Goal: Task Accomplishment & Management: Complete application form

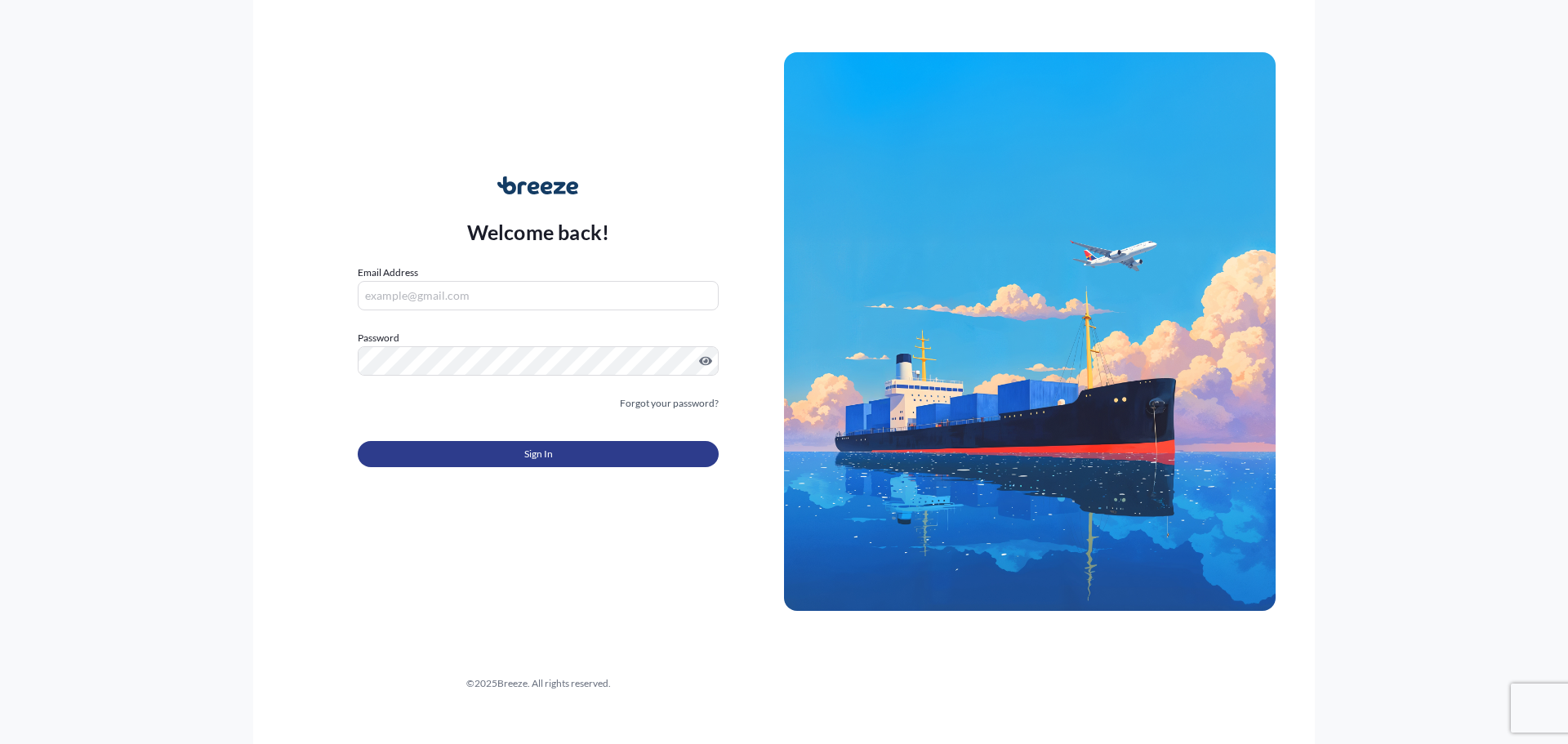
type input "[EMAIL_ADDRESS][DOMAIN_NAME]"
click at [515, 449] on button "Sign In" at bounding box center [537, 453] width 361 height 26
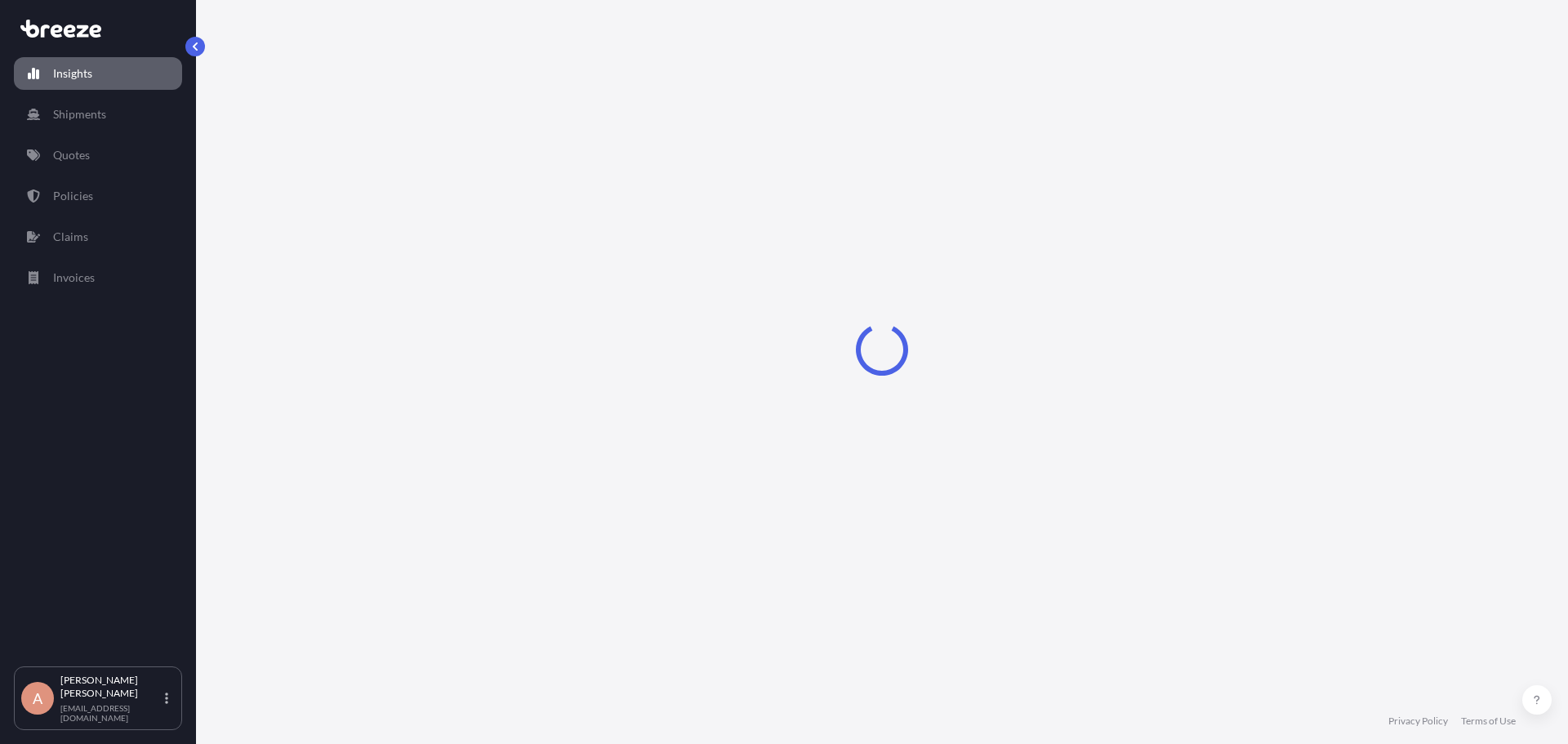
select select "2025"
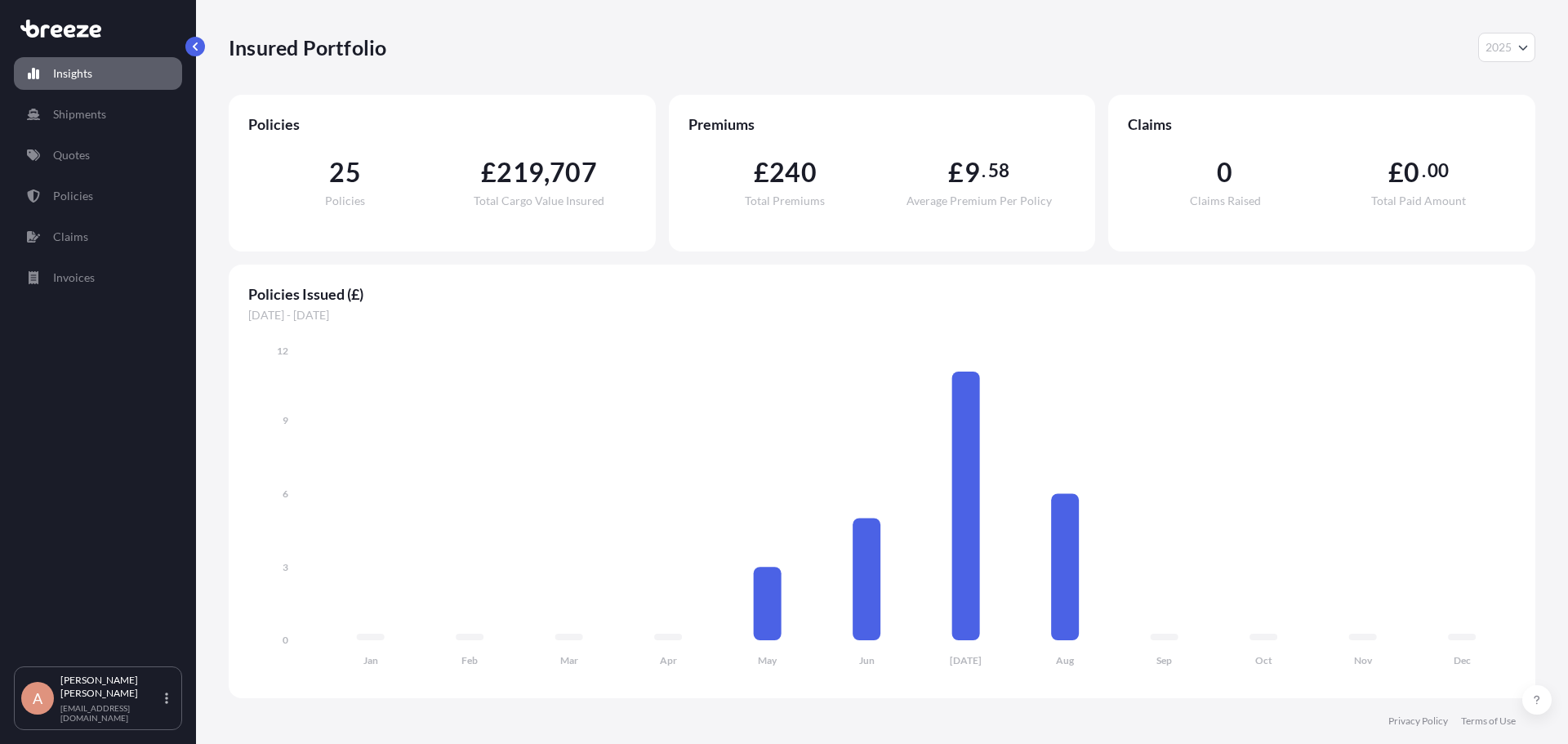
click at [90, 160] on p "Quotes" at bounding box center [71, 155] width 36 height 16
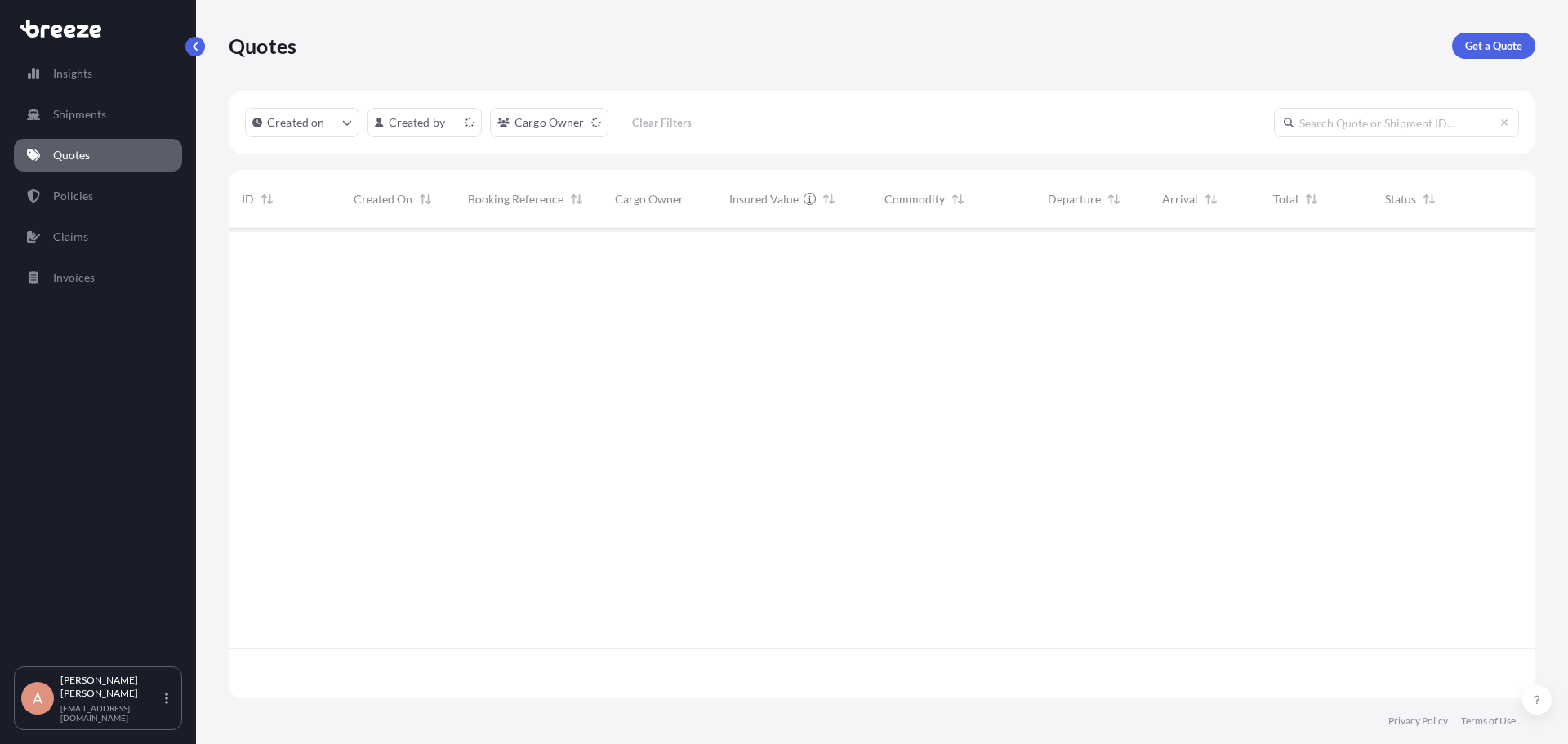
scroll to position [466, 1294]
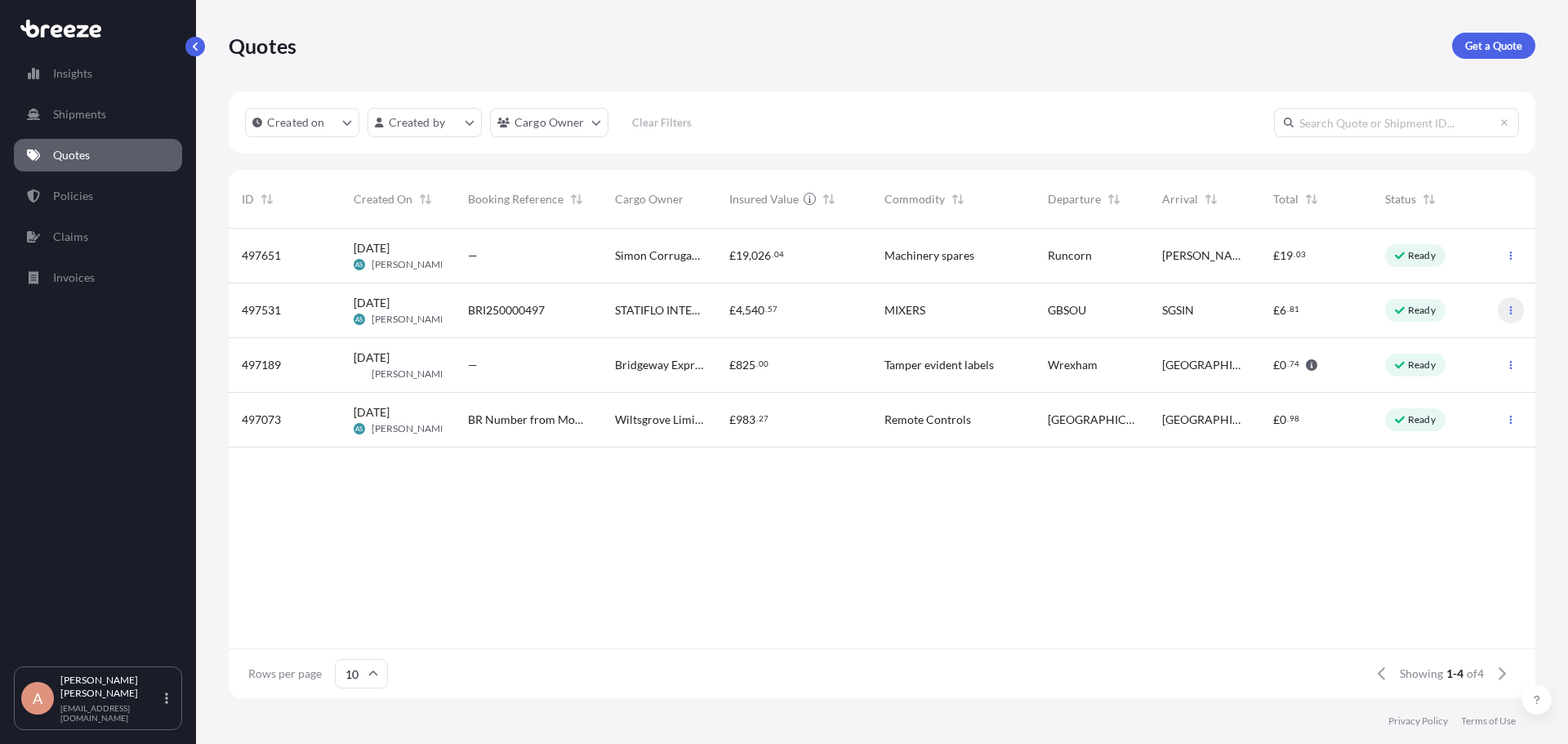
click at [1509, 312] on icon "button" at bounding box center [1511, 311] width 10 height 10
click at [1030, 306] on div "MIXERS" at bounding box center [952, 310] width 163 height 55
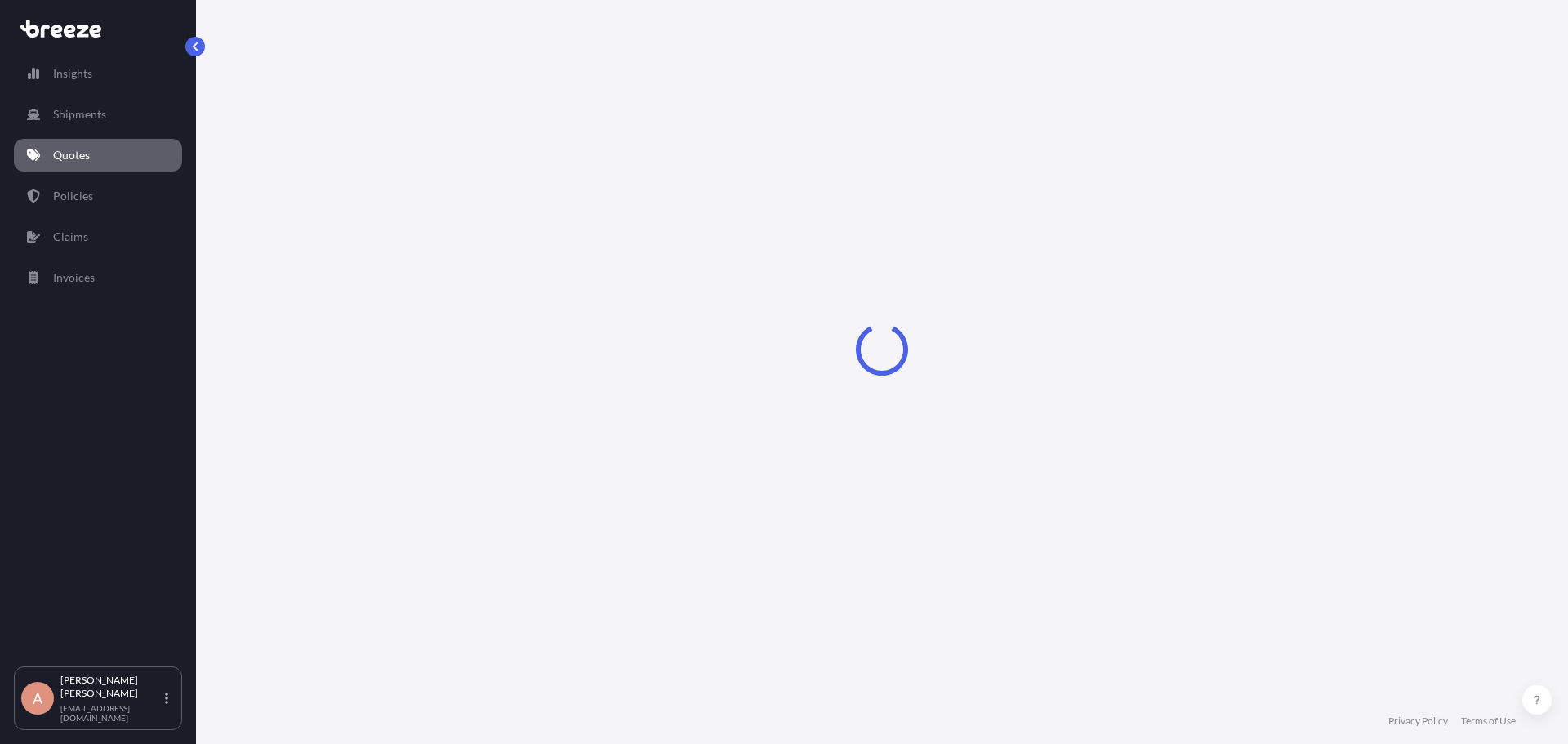
select select "Road"
select select "Sea"
select select "Road"
select select "1"
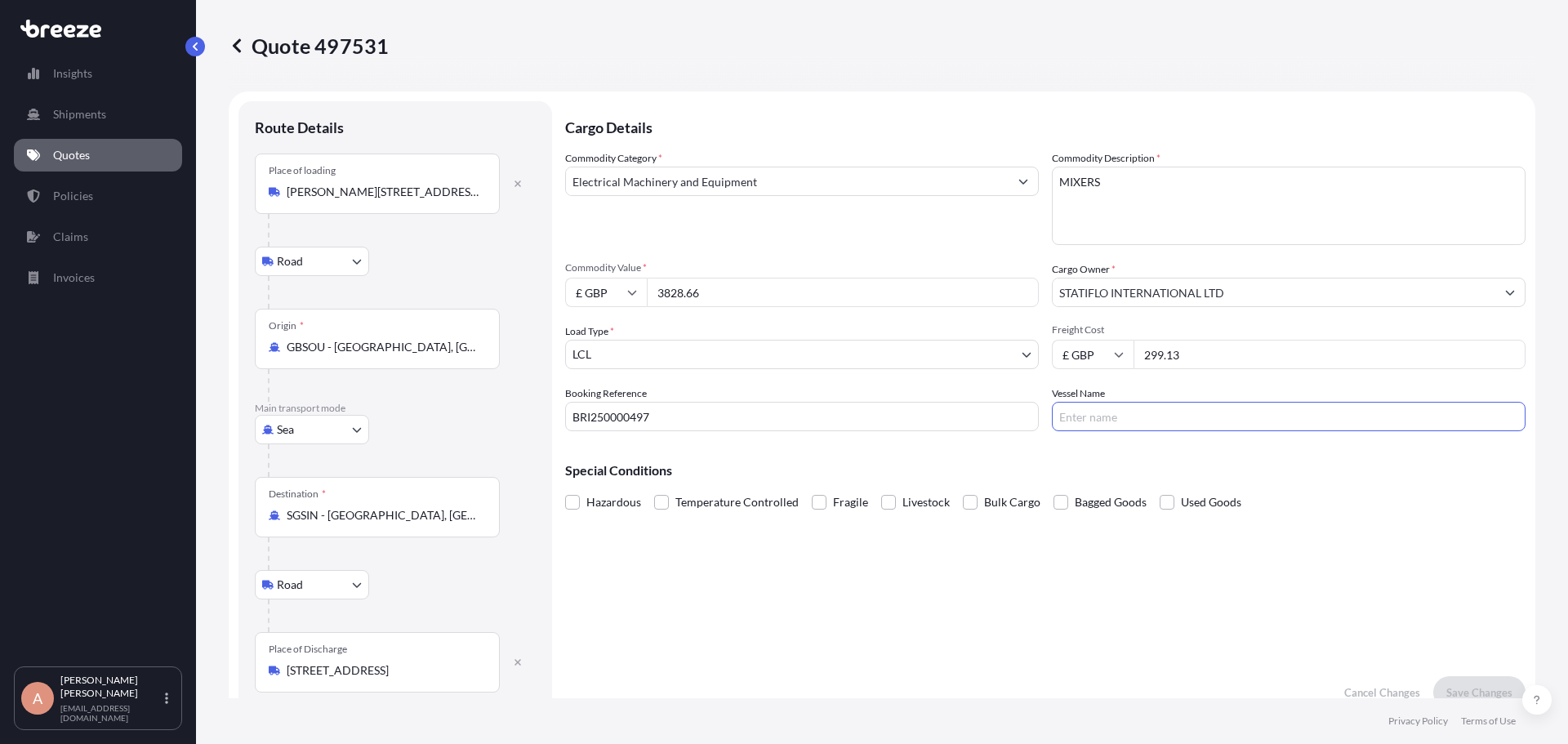
drag, startPoint x: 1165, startPoint y: 417, endPoint x: 1167, endPoint y: 387, distance: 30.1
click at [1165, 417] on input "Vessel Name" at bounding box center [1288, 416] width 474 height 30
paste input "LON/SIN/2714606"
type input "ECU LON/SIN/2714606"
click at [1271, 541] on div "Cargo Details Commodity Category * Electrical Machinery and Equipment Commodity…" at bounding box center [1045, 405] width 961 height 607
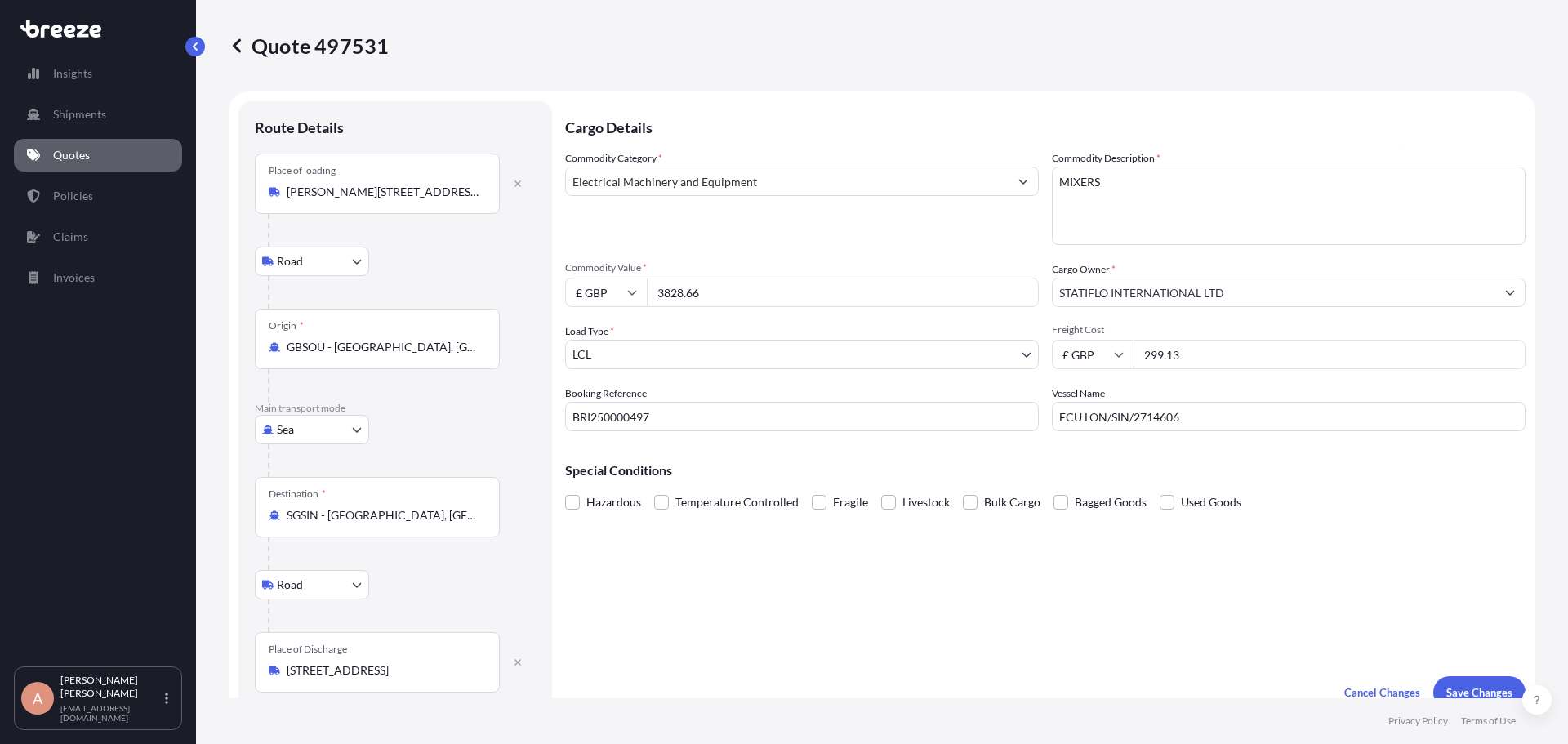
scroll to position [245, 0]
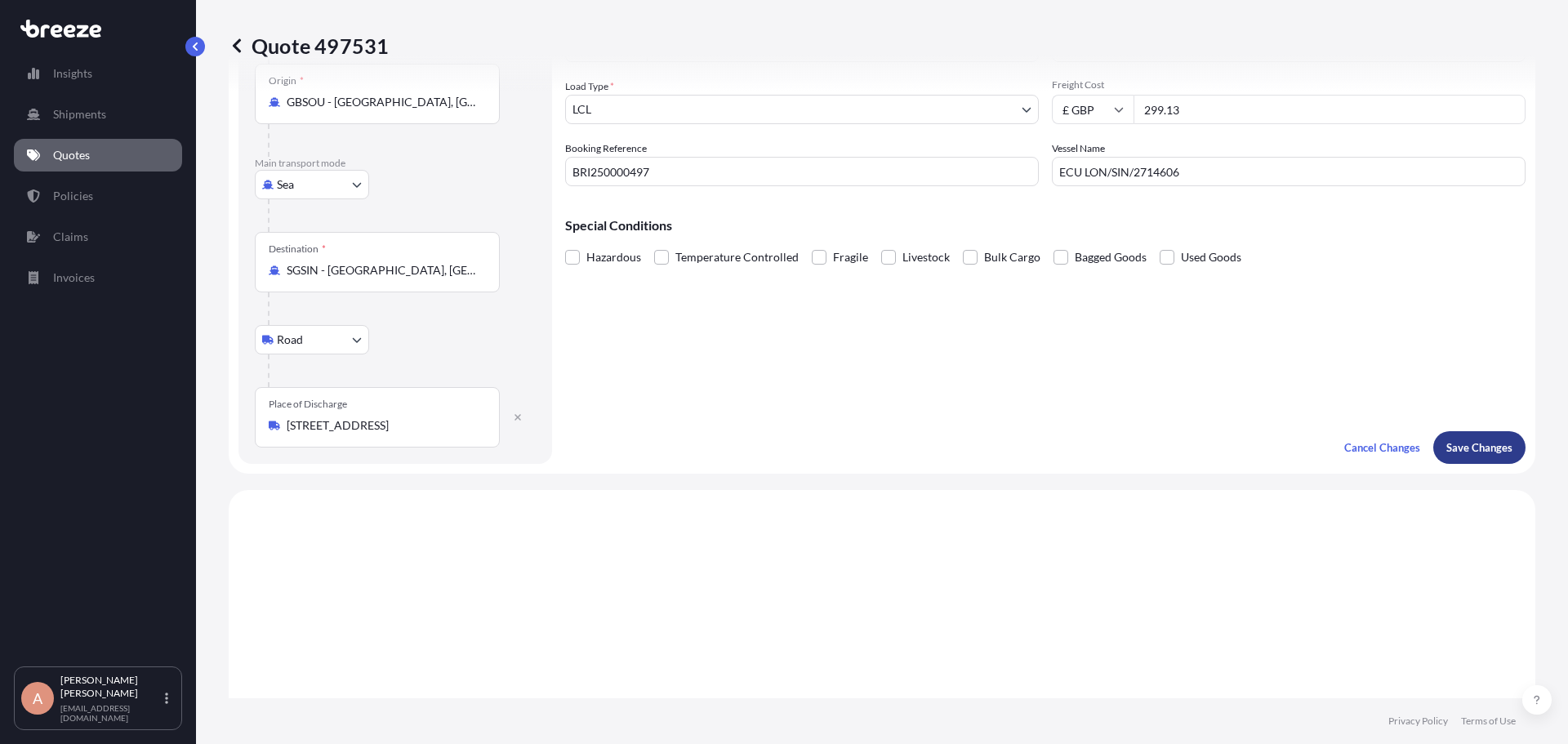
click at [1477, 439] on button "Save Changes" at bounding box center [1478, 447] width 92 height 33
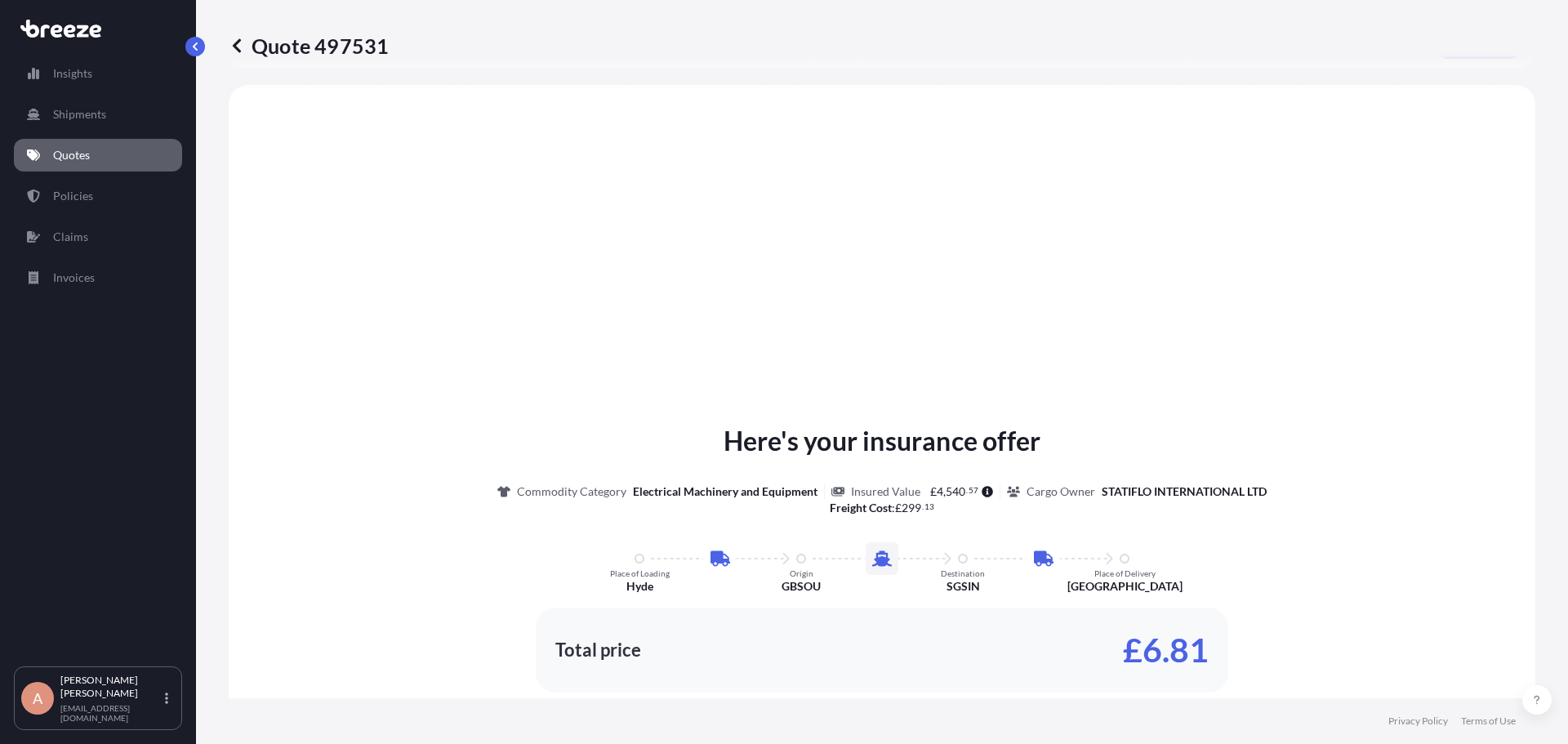
scroll to position [653, 0]
select select "Road"
select select "Sea"
select select "Road"
select select "1"
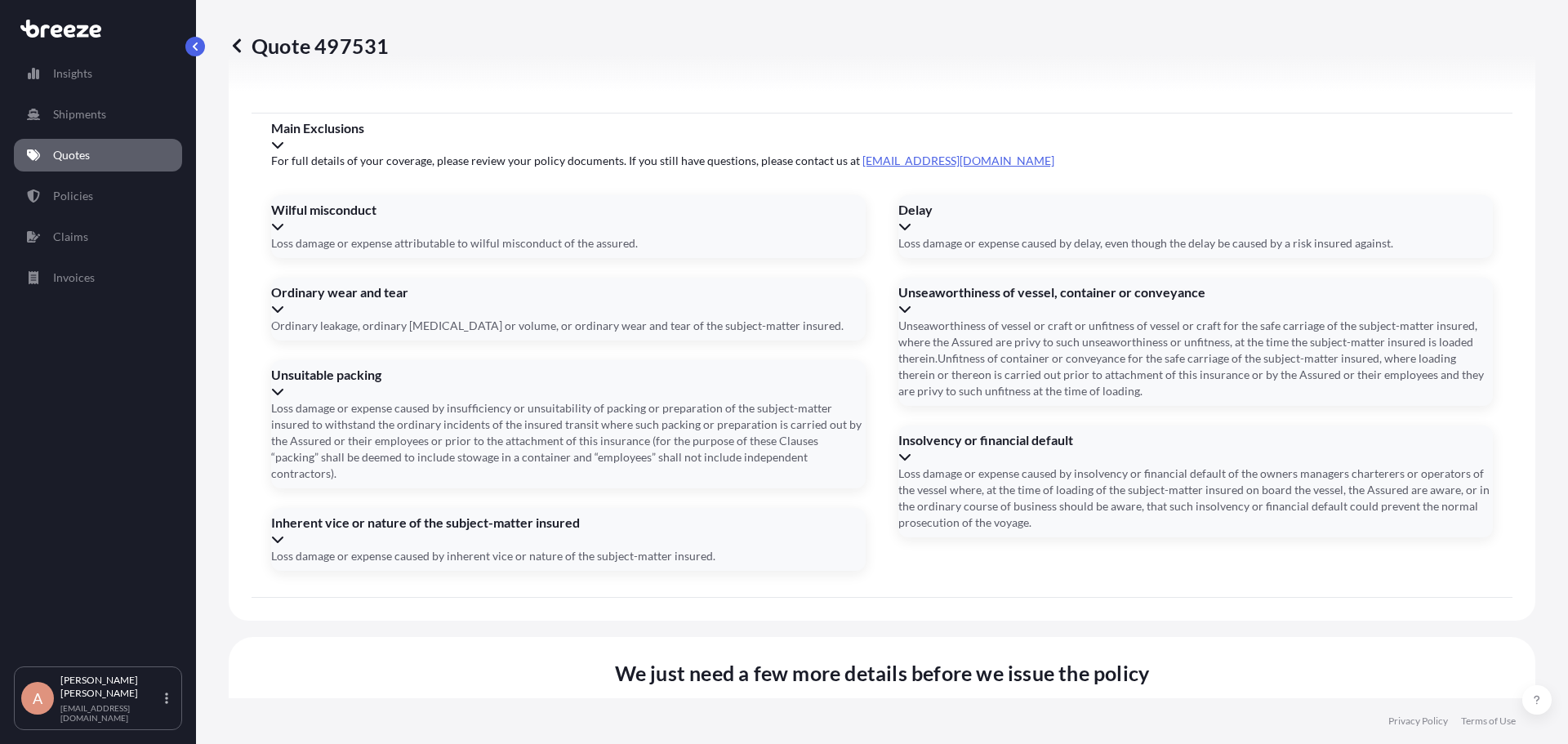
scroll to position [2170, 0]
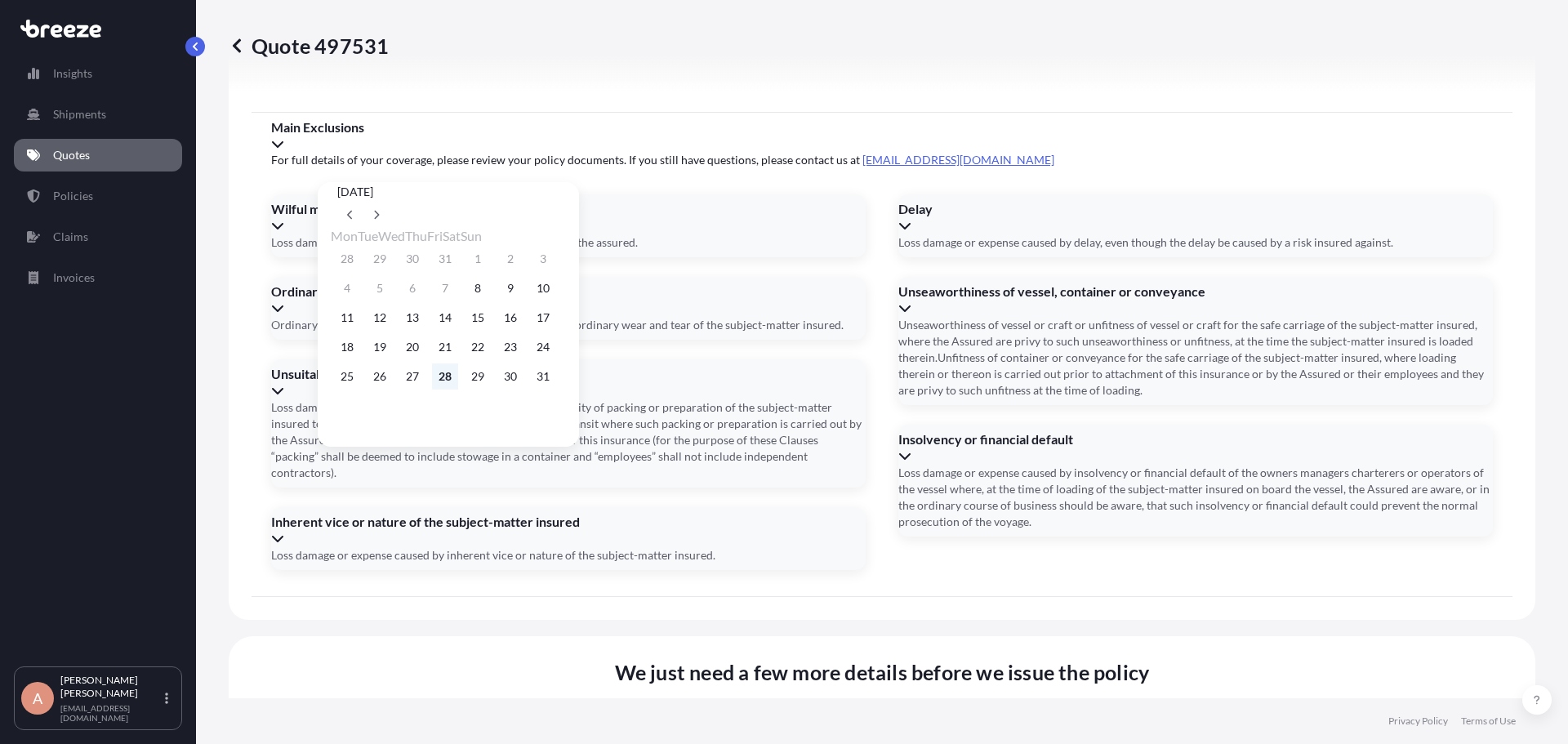
click at [458, 383] on button "28" at bounding box center [444, 376] width 26 height 26
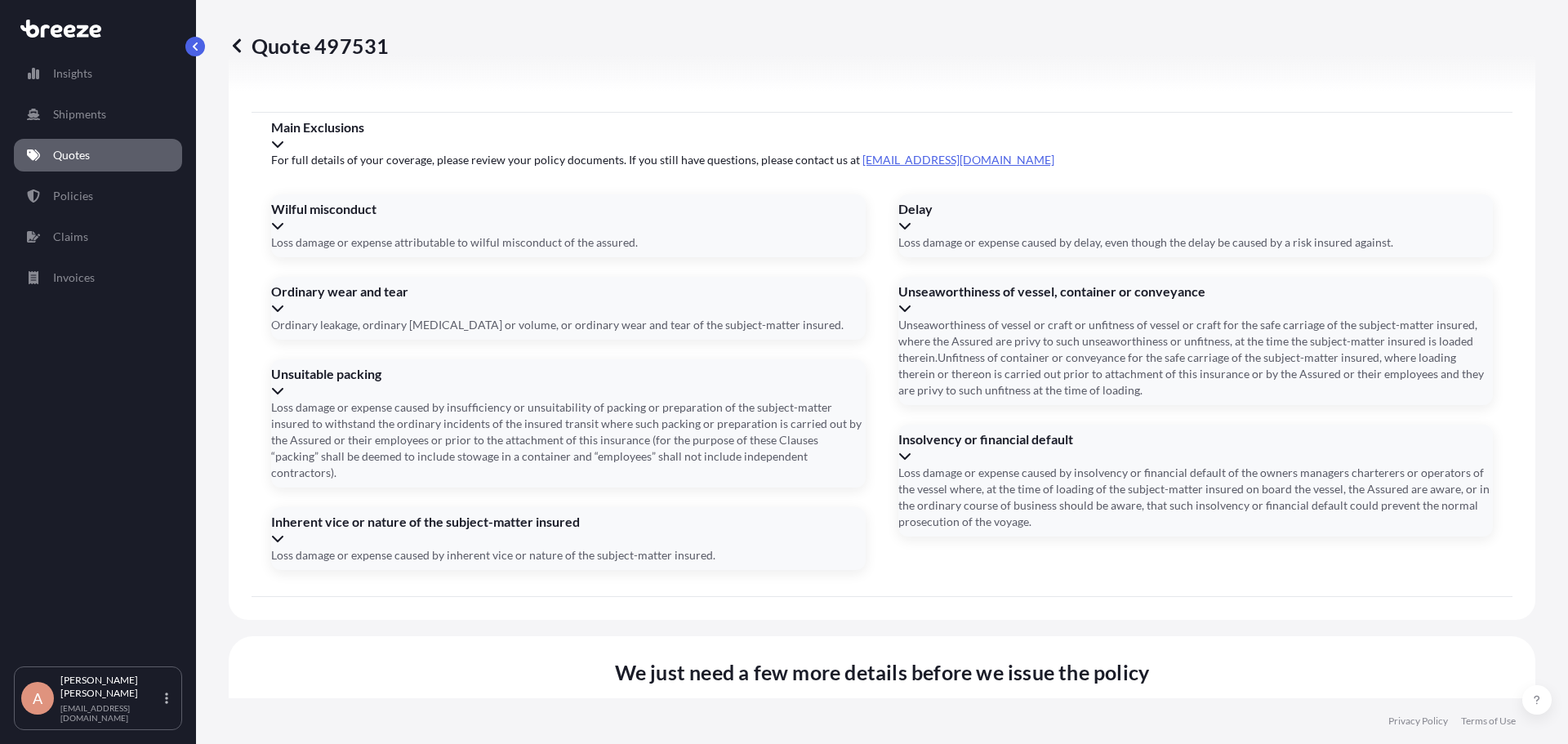
type input "[DATE]"
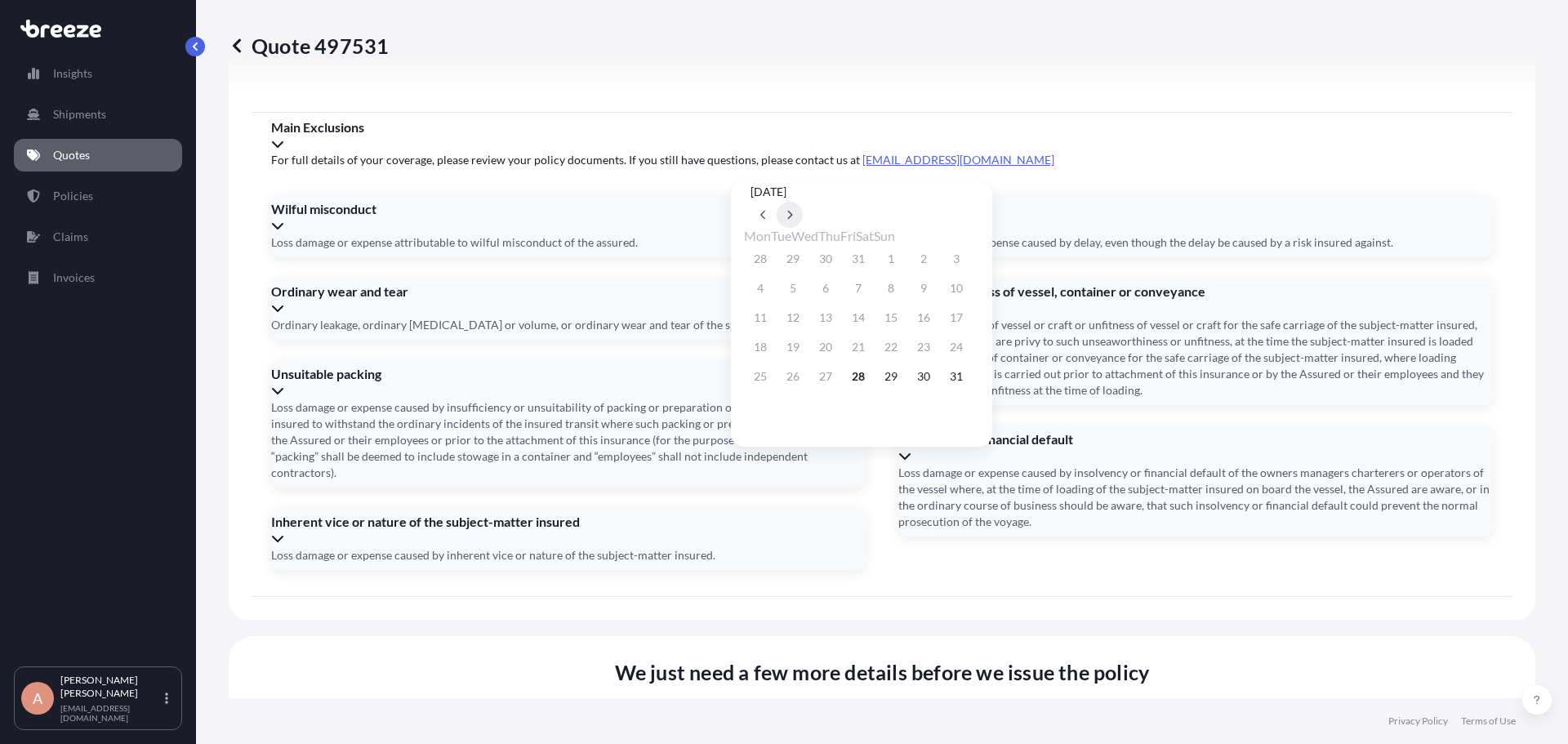
click at [793, 209] on icon at bounding box center [790, 215] width 7 height 10
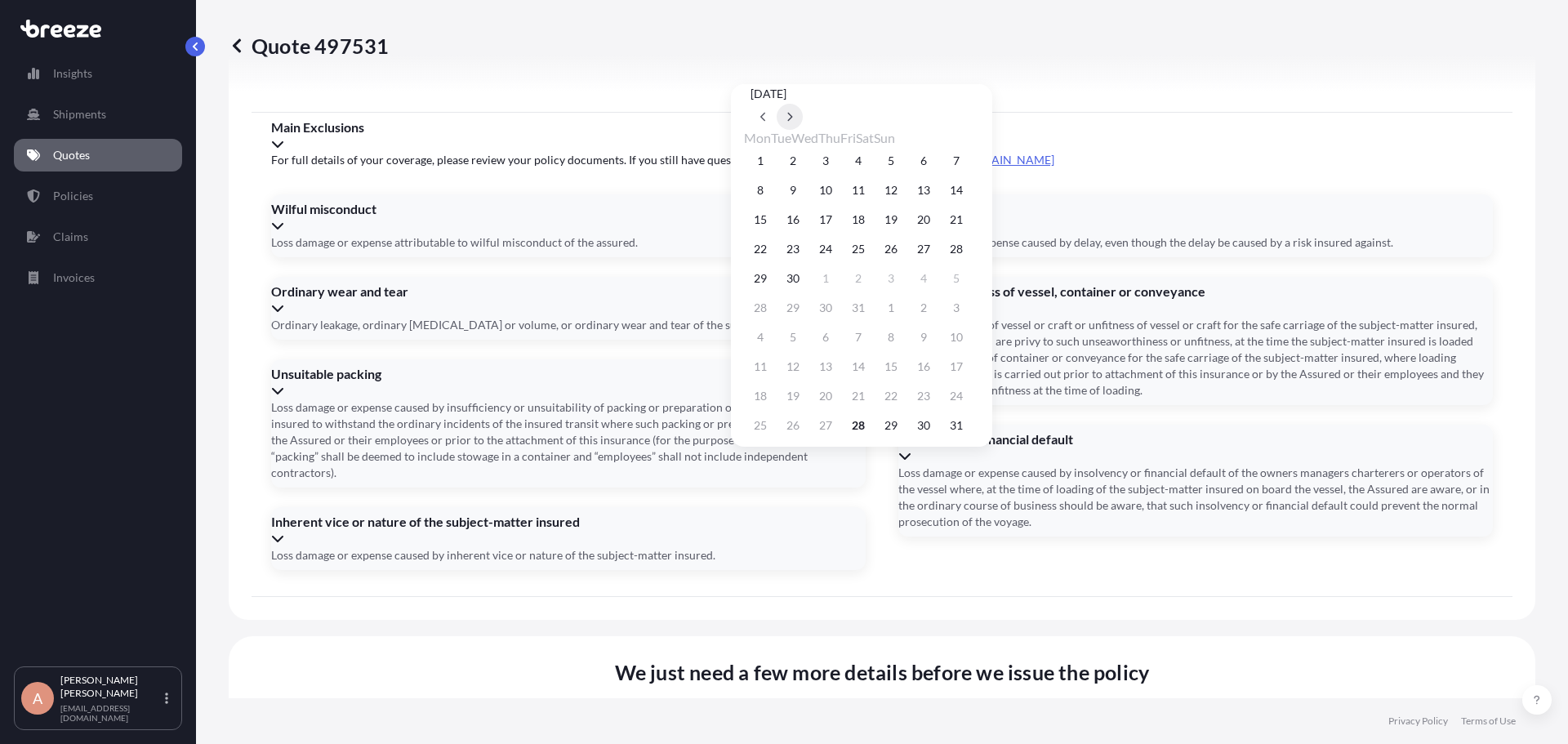
click at [793, 122] on icon at bounding box center [790, 117] width 7 height 10
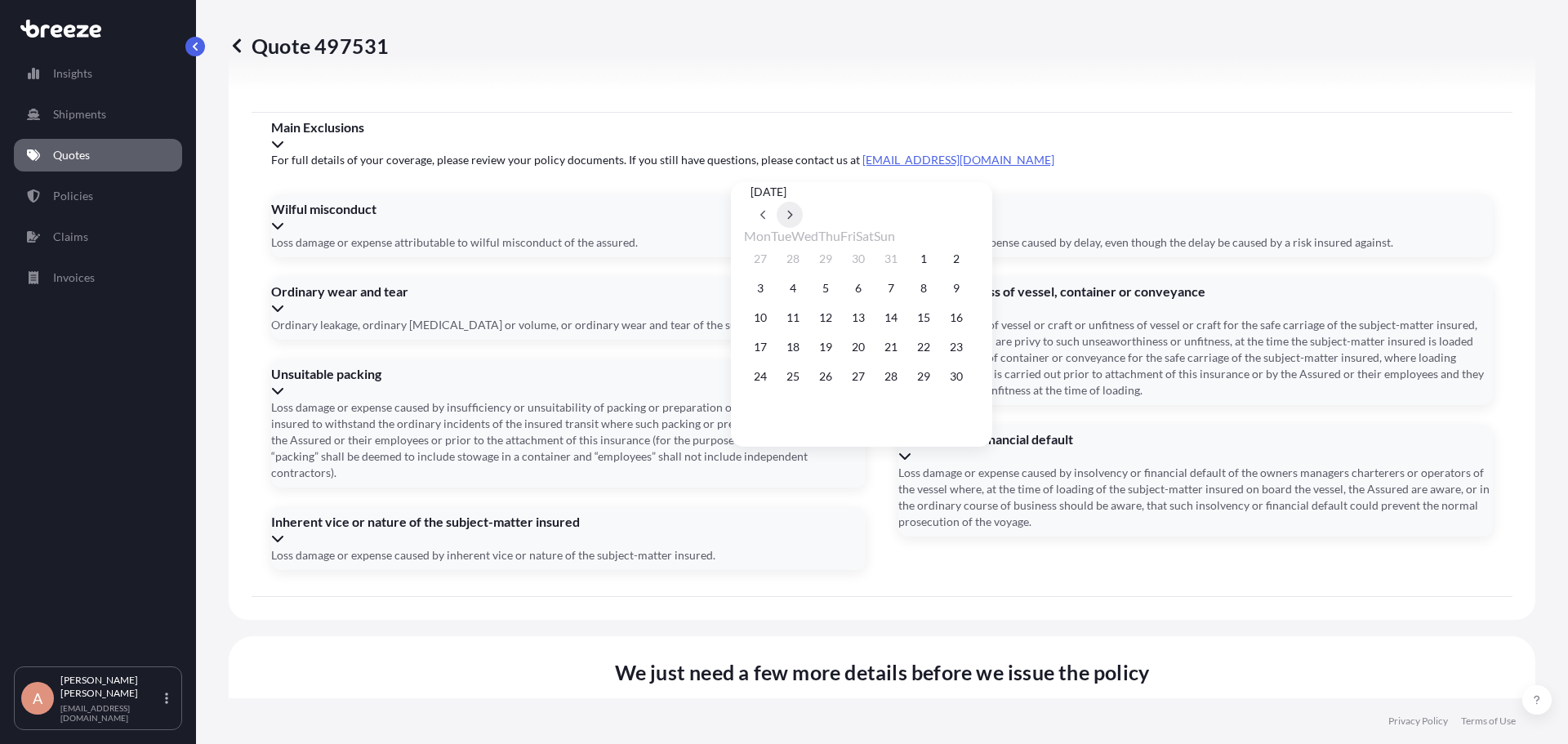
click at [803, 202] on button at bounding box center [789, 215] width 26 height 26
click at [749, 274] on div "1 2 3 4 5 6 7" at bounding box center [862, 258] width 235 height 30
click at [759, 258] on button "1" at bounding box center [760, 258] width 26 height 26
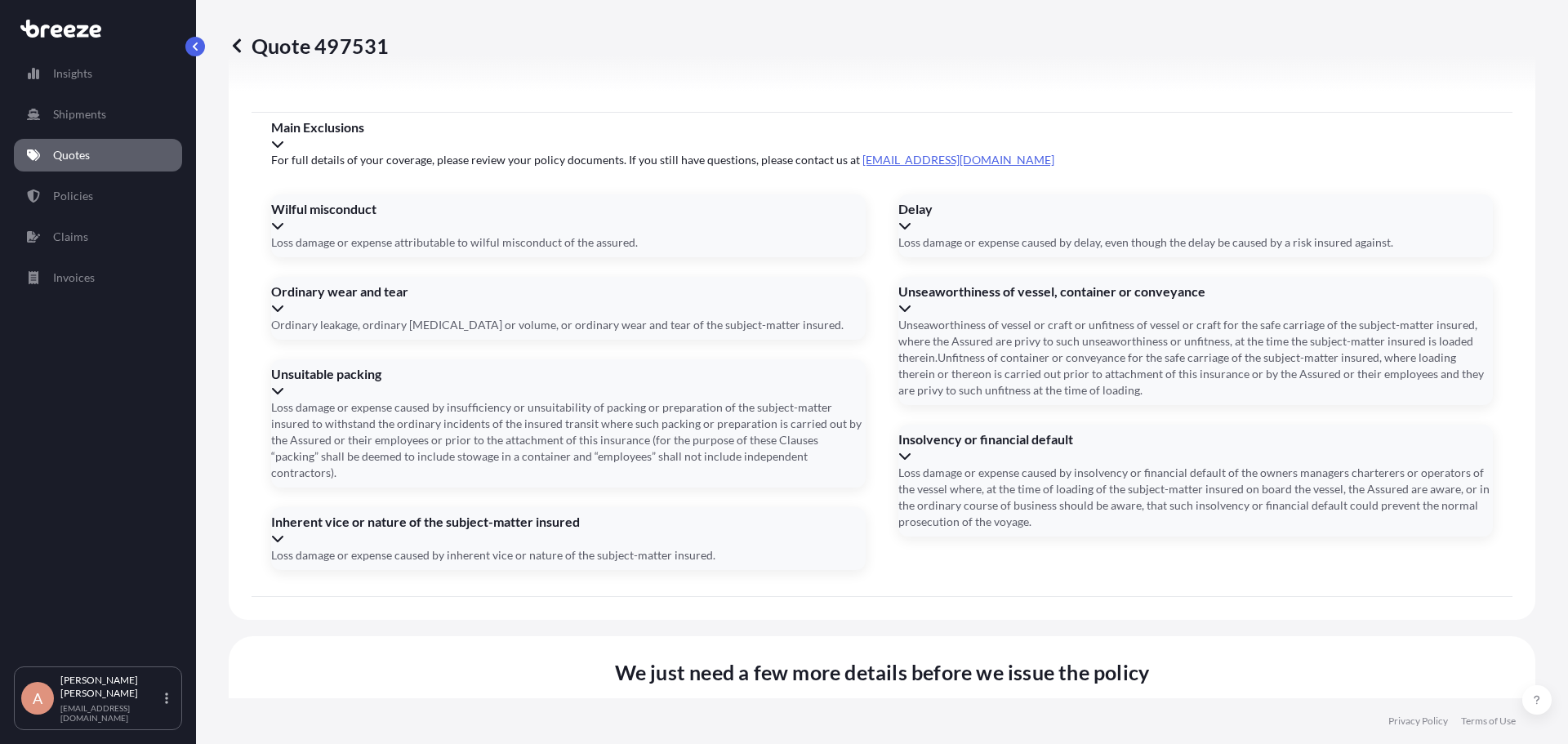
type input "[DATE]"
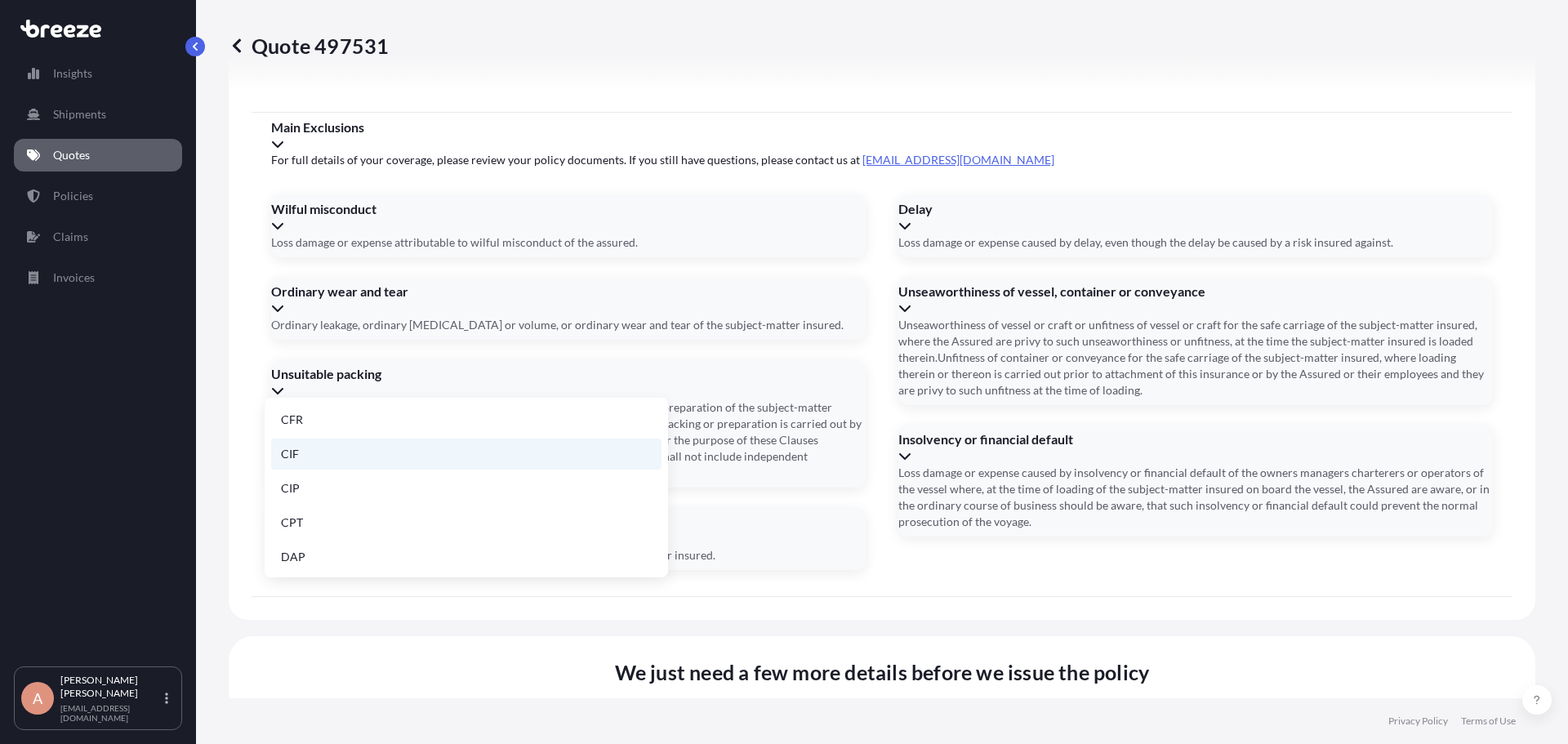
click at [329, 458] on li "CIF" at bounding box center [466, 453] width 390 height 31
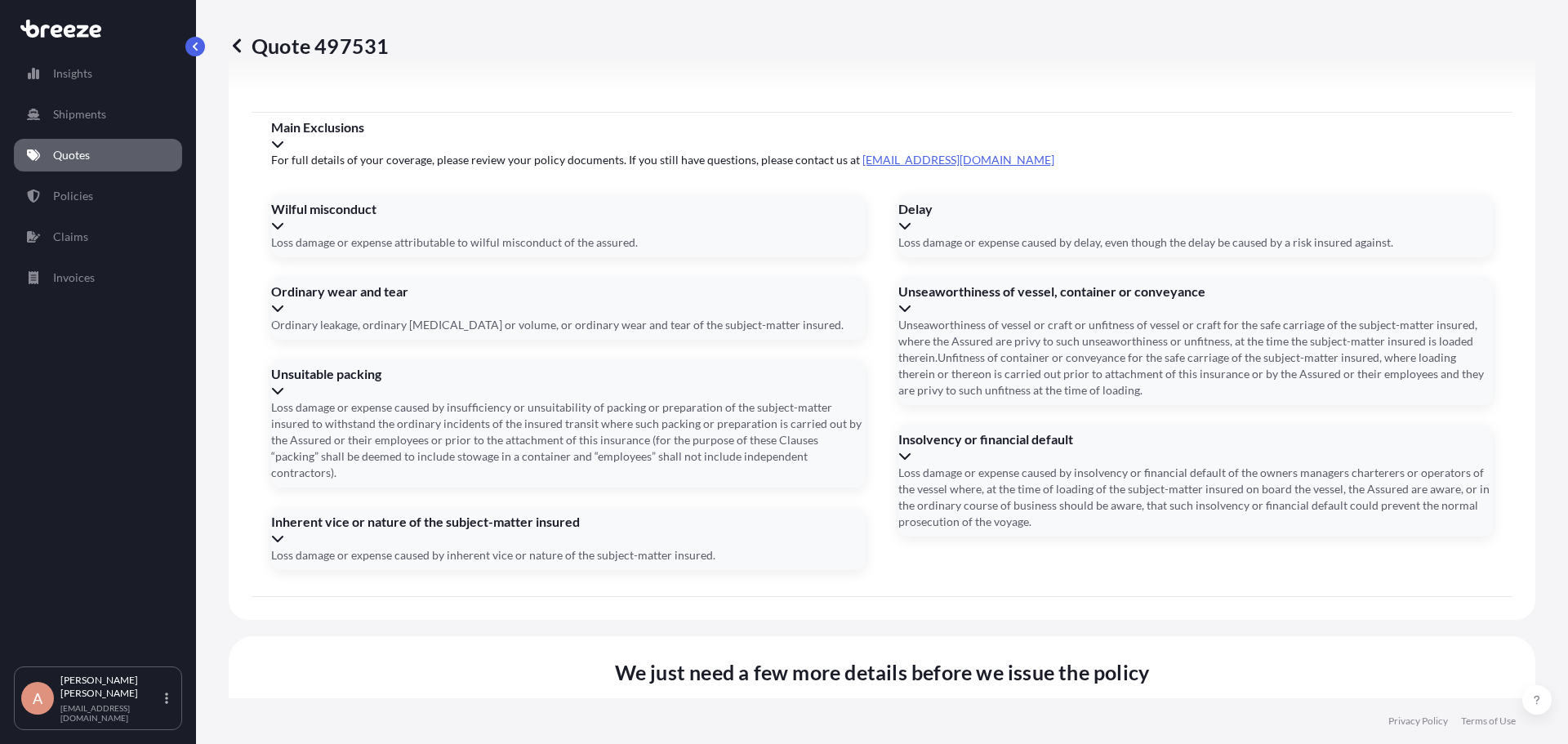
paste input "928171MAN"
type input "928171MAN"
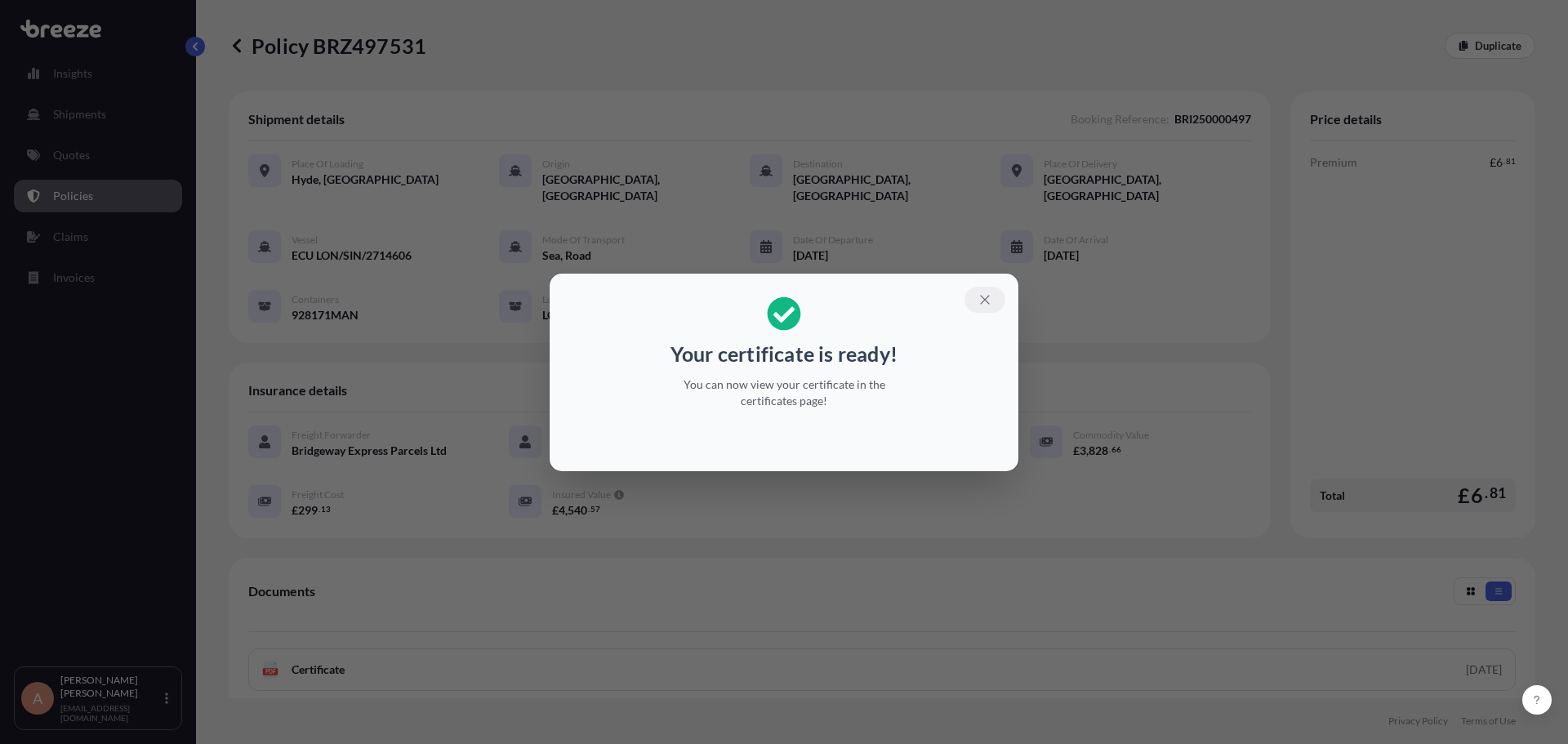
click at [983, 301] on icon "button" at bounding box center [984, 299] width 14 height 14
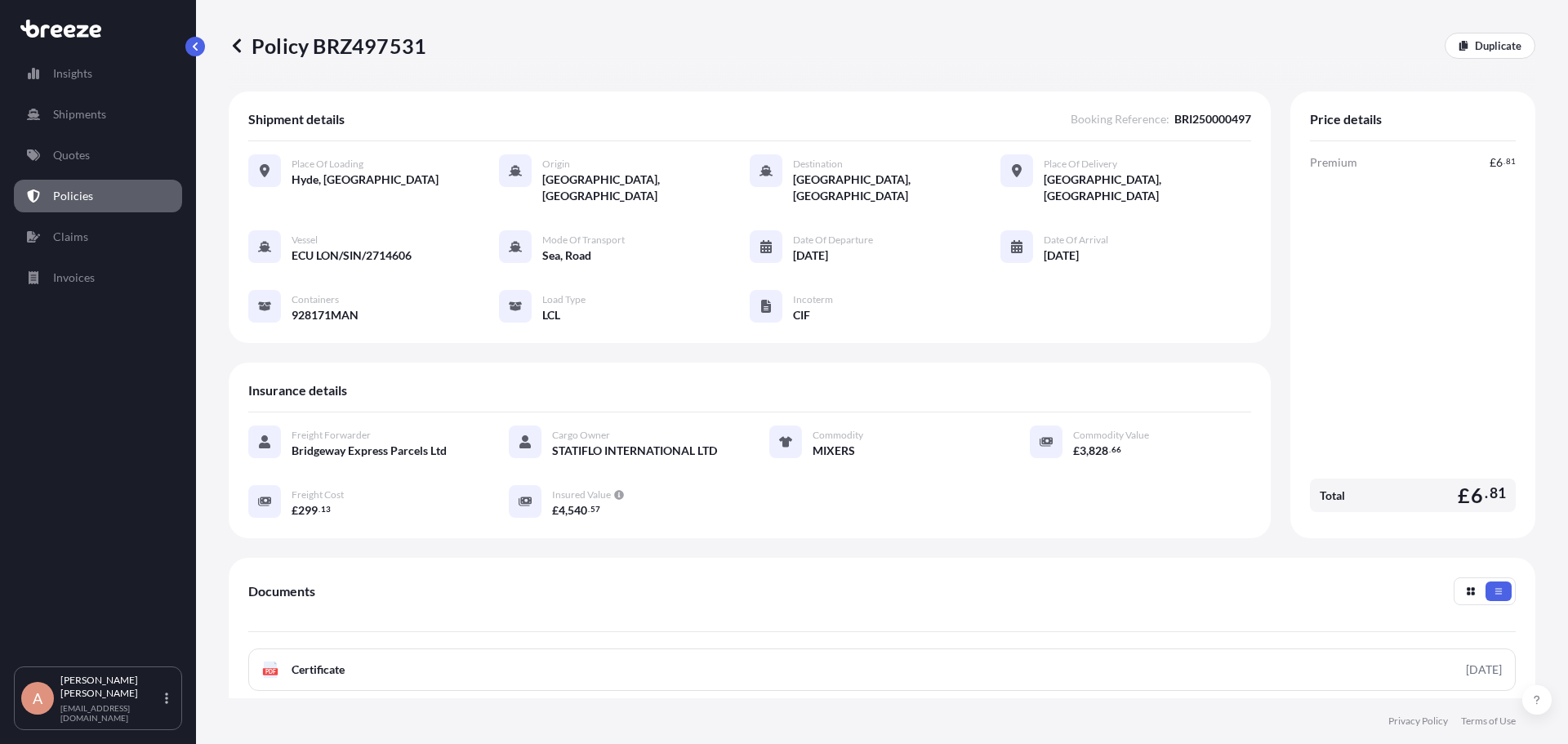
click at [384, 41] on p "Policy BRZ497531" at bounding box center [328, 46] width 198 height 26
copy p "BRZ497531"
